Goal: Task Accomplishment & Management: Use online tool/utility

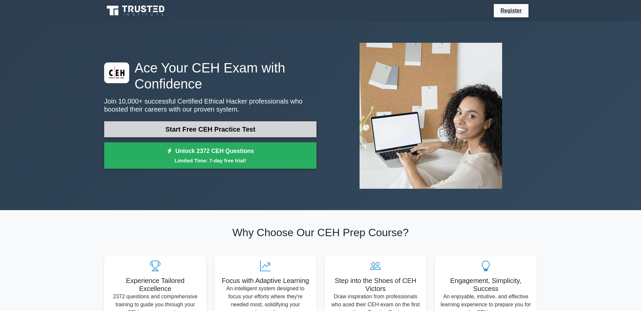
click at [210, 131] on link "Start Free CEH Practice Test" at bounding box center [210, 129] width 212 height 16
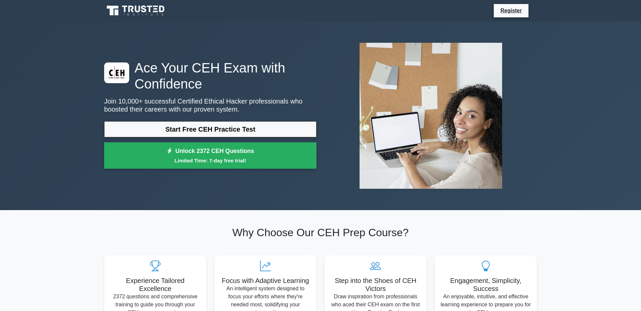
click at [485, 39] on img at bounding box center [430, 115] width 153 height 157
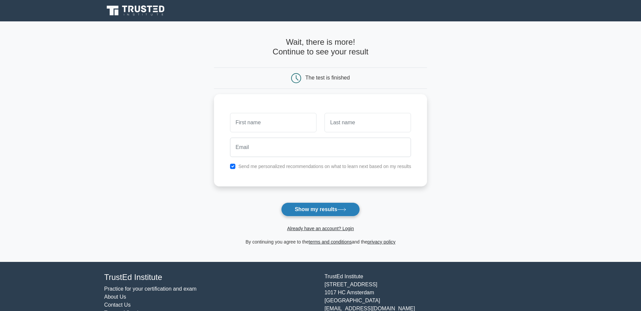
click at [314, 208] on button "Show my results" at bounding box center [320, 209] width 79 height 14
click at [344, 75] on div "The test is finished" at bounding box center [328, 78] width 44 height 6
